Goal: Transaction & Acquisition: Purchase product/service

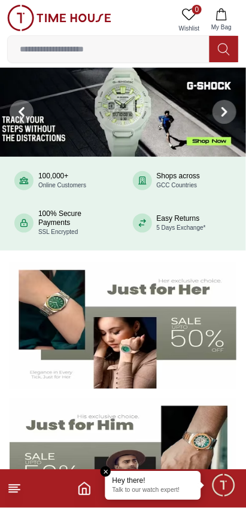
click at [102, 472] on em "Close tooltip" at bounding box center [106, 472] width 11 height 11
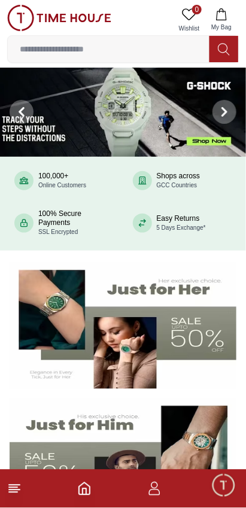
click at [152, 490] on icon "button" at bounding box center [154, 493] width 11 height 6
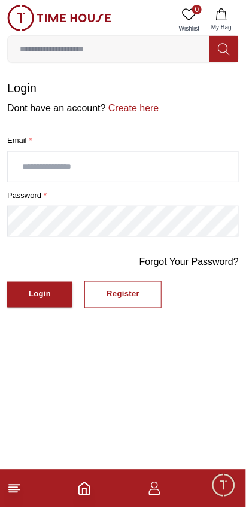
click at [39, 168] on input "text" at bounding box center [123, 167] width 231 height 30
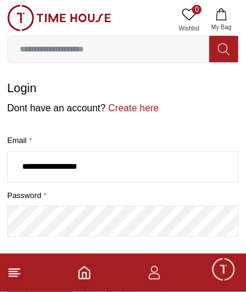
scroll to position [14, 0]
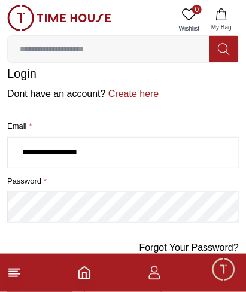
click at [103, 154] on input "**********" at bounding box center [123, 153] width 231 height 30
click at [131, 153] on input "**********" at bounding box center [123, 153] width 231 height 30
type input "*"
type input "**********"
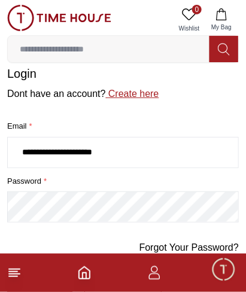
click at [128, 95] on link "Create here" at bounding box center [132, 94] width 53 height 10
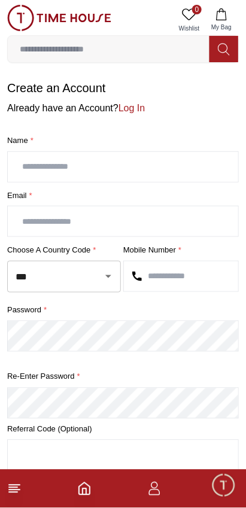
click at [85, 164] on input "text" at bounding box center [123, 167] width 231 height 30
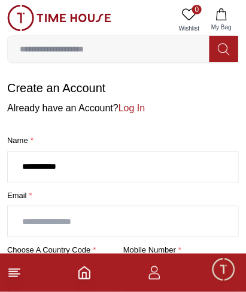
type input "**********"
click at [35, 217] on input "text" at bounding box center [123, 222] width 231 height 30
type input "**********"
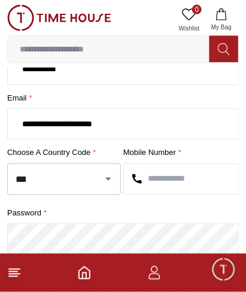
scroll to position [98, 0]
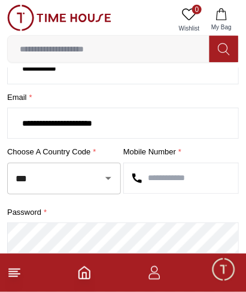
click at [101, 174] on icon "Open" at bounding box center [108, 178] width 14 height 14
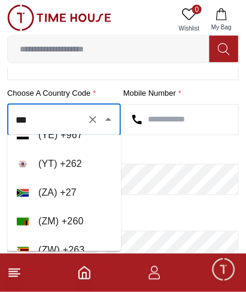
scroll to position [7021, 0]
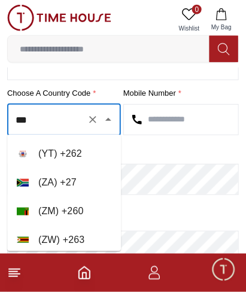
click at [86, 116] on button "Clear" at bounding box center [92, 119] width 17 height 17
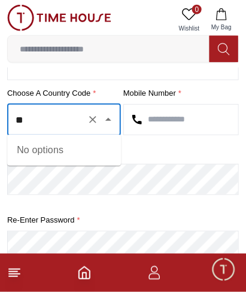
type input "*"
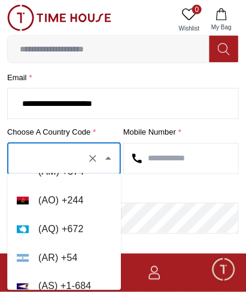
scroll to position [0, 0]
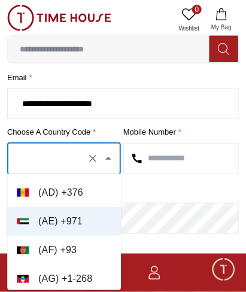
click at [72, 154] on input "text" at bounding box center [47, 159] width 69 height 21
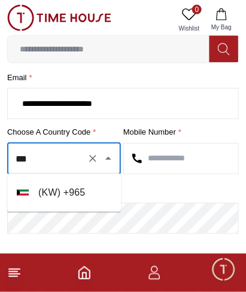
click at [74, 187] on li "( KW ) + 965" at bounding box center [64, 192] width 114 height 29
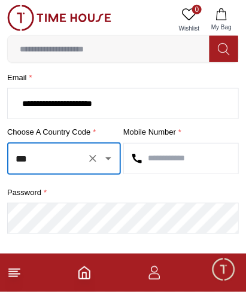
type input "***"
click at [184, 154] on input "text" at bounding box center [181, 159] width 114 height 30
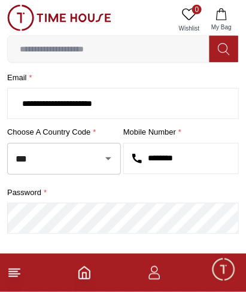
type input "********"
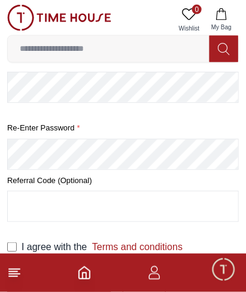
scroll to position [247, 0]
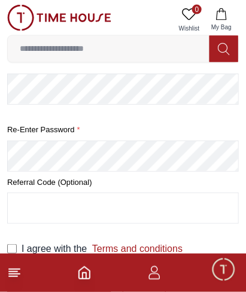
click at [144, 204] on input "text" at bounding box center [123, 208] width 231 height 30
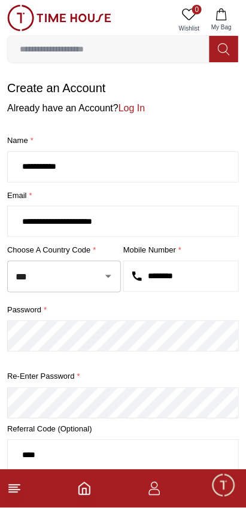
scroll to position [33, 0]
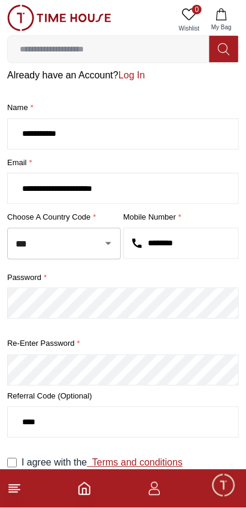
click at [140, 462] on link "Terms and conditions" at bounding box center [135, 463] width 96 height 10
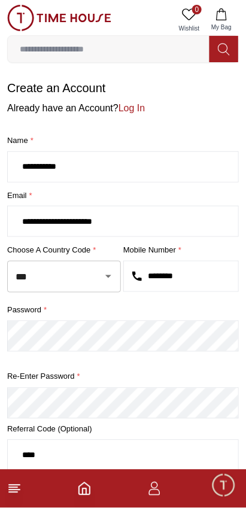
scroll to position [33, 0]
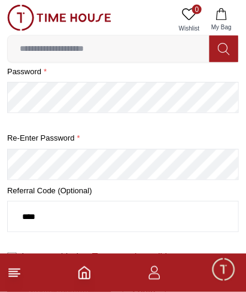
scroll to position [249, 0]
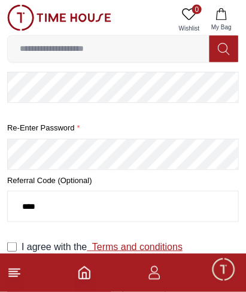
click at [7, 269] on button "Create Account" at bounding box center [59, 282] width 104 height 26
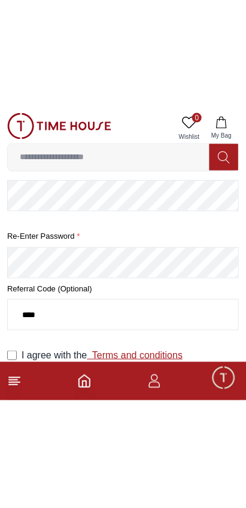
scroll to position [58, 0]
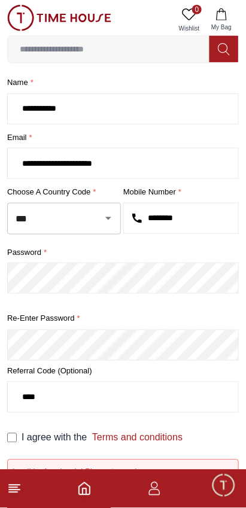
click at [84, 492] on icon "Home" at bounding box center [84, 489] width 14 height 14
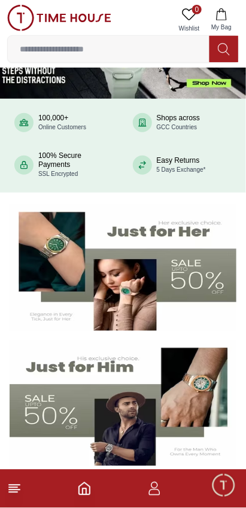
click at [72, 18] on img at bounding box center [59, 18] width 104 height 26
click at [121, 51] on input at bounding box center [109, 49] width 202 height 24
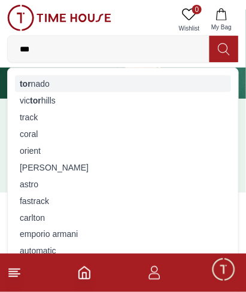
type input "***"
click at [28, 86] on strong "tor" at bounding box center [25, 84] width 11 height 10
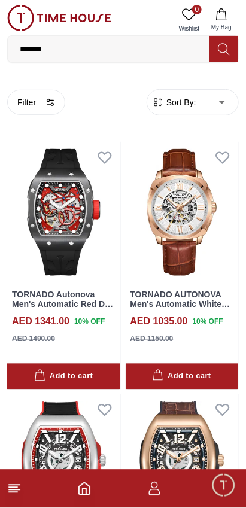
click at [230, 489] on span "Minimize live chat window" at bounding box center [223, 485] width 35 height 35
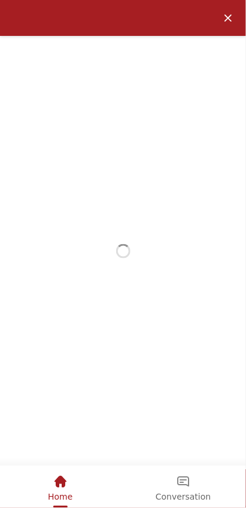
scroll to position [58, 0]
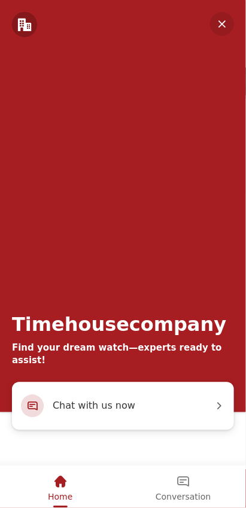
click at [220, 23] on em "Minimize" at bounding box center [222, 24] width 24 height 24
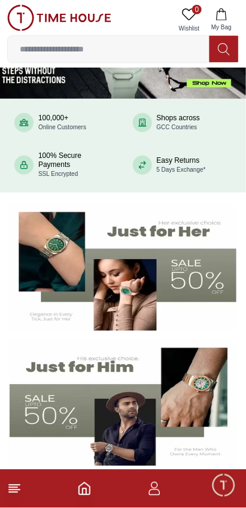
click at [18, 487] on icon at bounding box center [14, 489] width 14 height 14
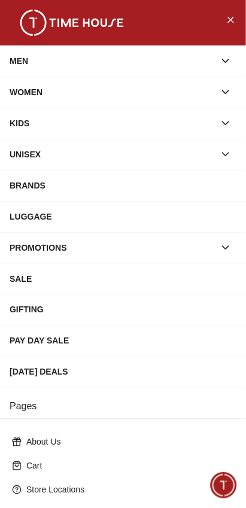
scroll to position [165, 0]
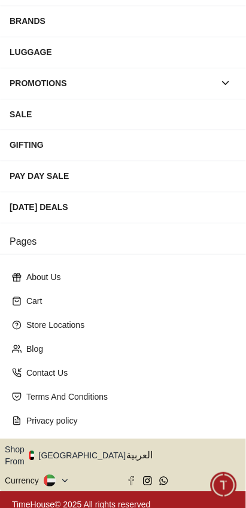
click at [63, 477] on icon at bounding box center [64, 481] width 9 height 9
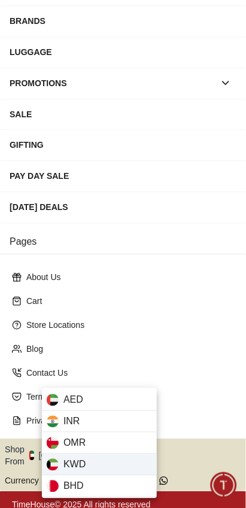
click at [89, 461] on div "KWD" at bounding box center [99, 466] width 115 height 22
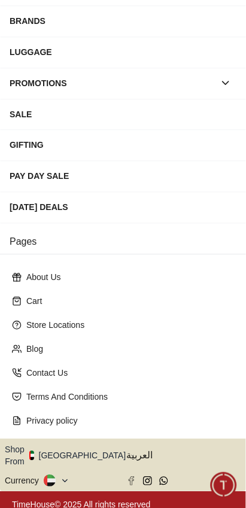
click at [77, 449] on button "Shop From [GEOGRAPHIC_DATA]" at bounding box center [70, 456] width 130 height 24
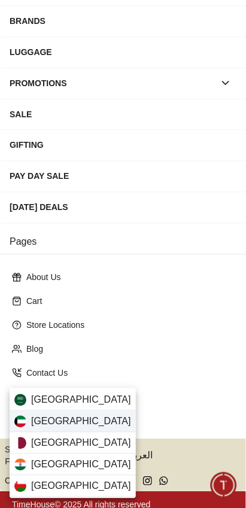
click at [68, 419] on div "[GEOGRAPHIC_DATA]" at bounding box center [73, 422] width 126 height 22
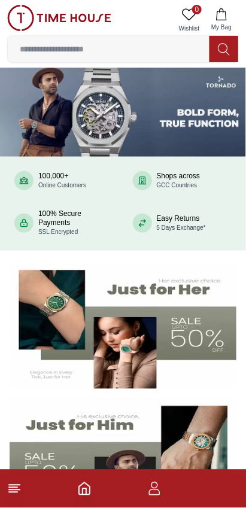
click at [48, 45] on input at bounding box center [109, 49] width 202 height 24
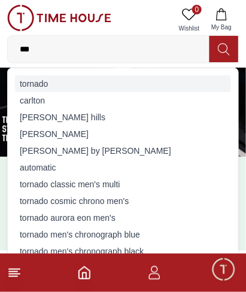
type input "***"
click at [27, 80] on div "tornado" at bounding box center [123, 83] width 216 height 17
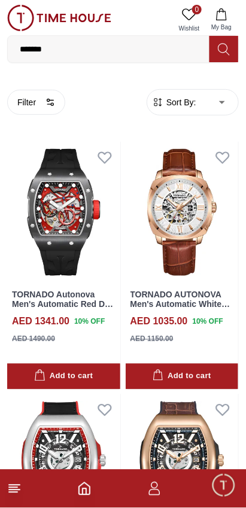
click at [90, 490] on icon "Home" at bounding box center [84, 489] width 11 height 12
